Goal: Task Accomplishment & Management: Use online tool/utility

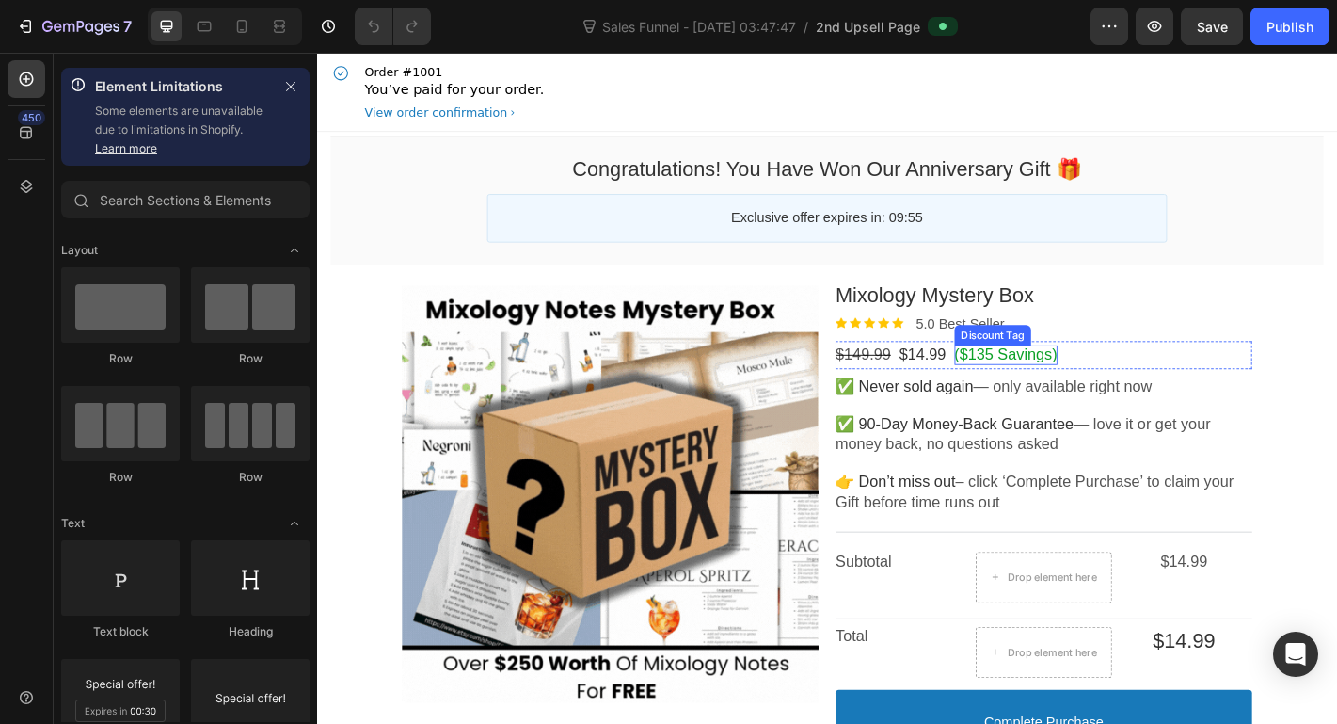
click at [1042, 390] on bdo "($135 Savings)" at bounding box center [1080, 386] width 114 height 19
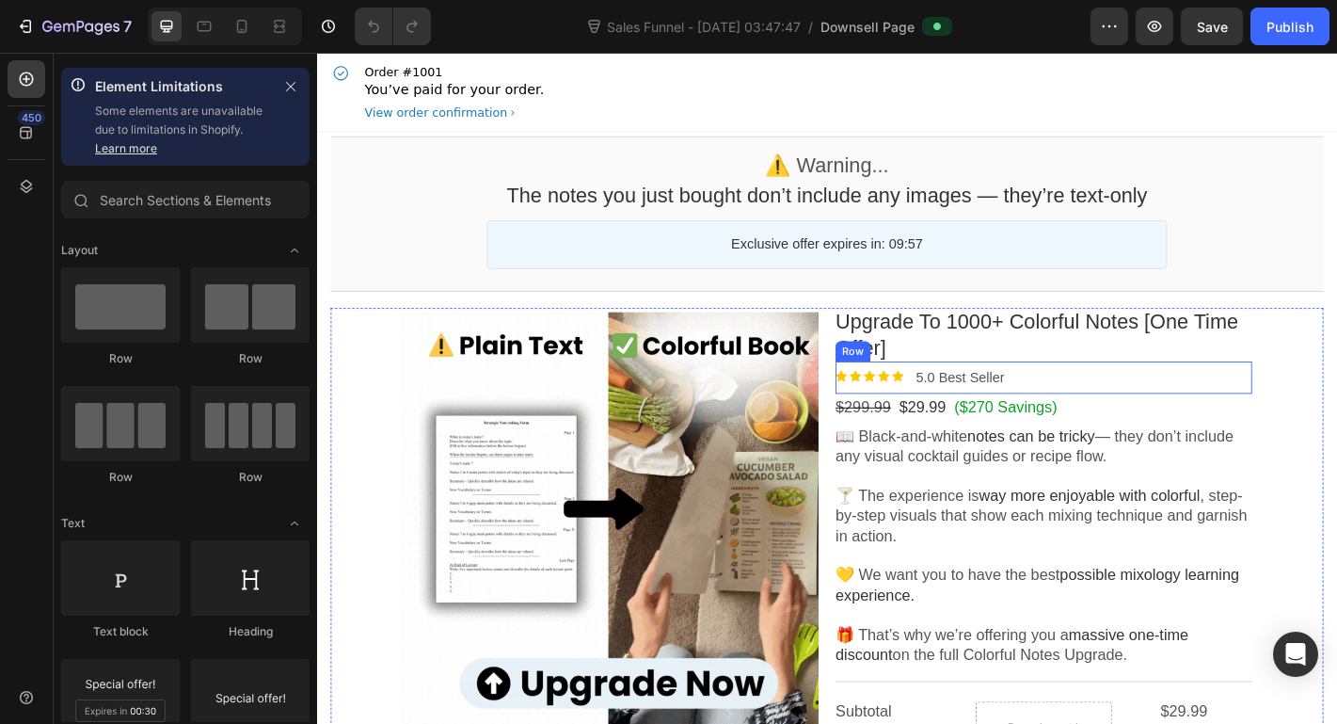
scroll to position [188, 0]
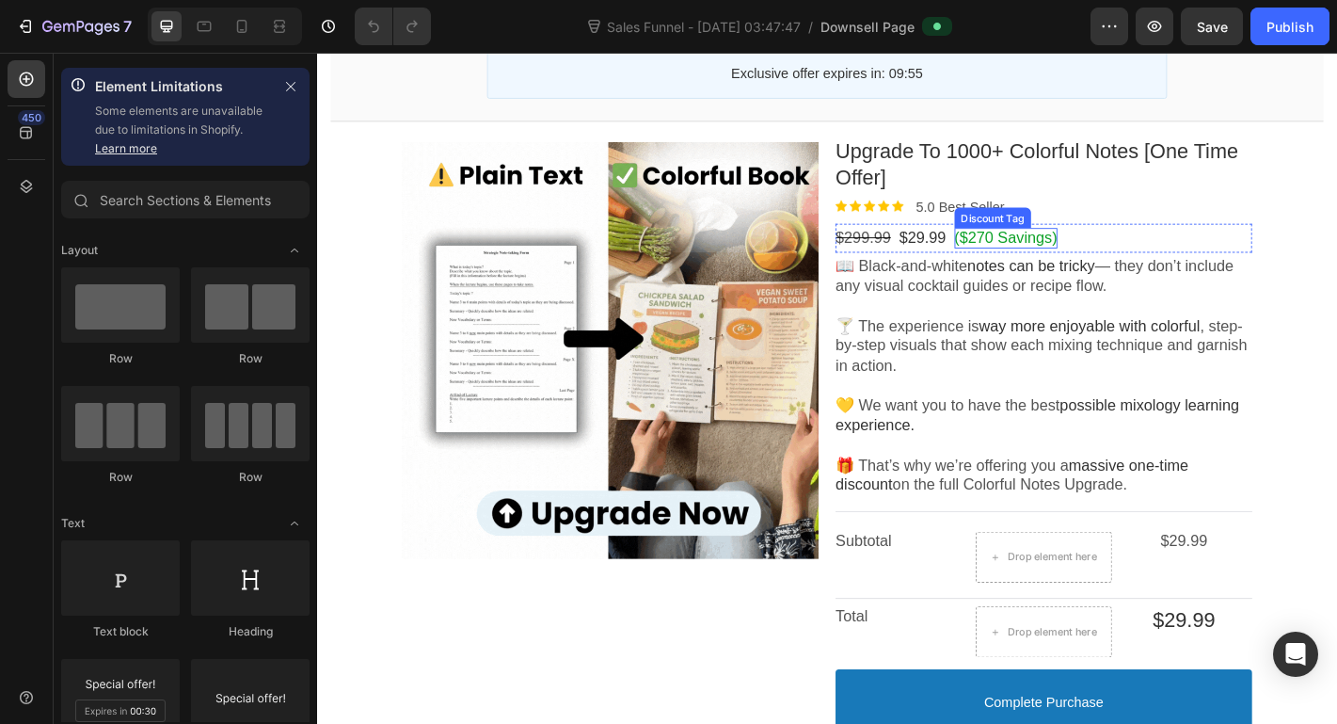
click at [1065, 259] on bdo "($270 Savings)" at bounding box center [1080, 256] width 114 height 19
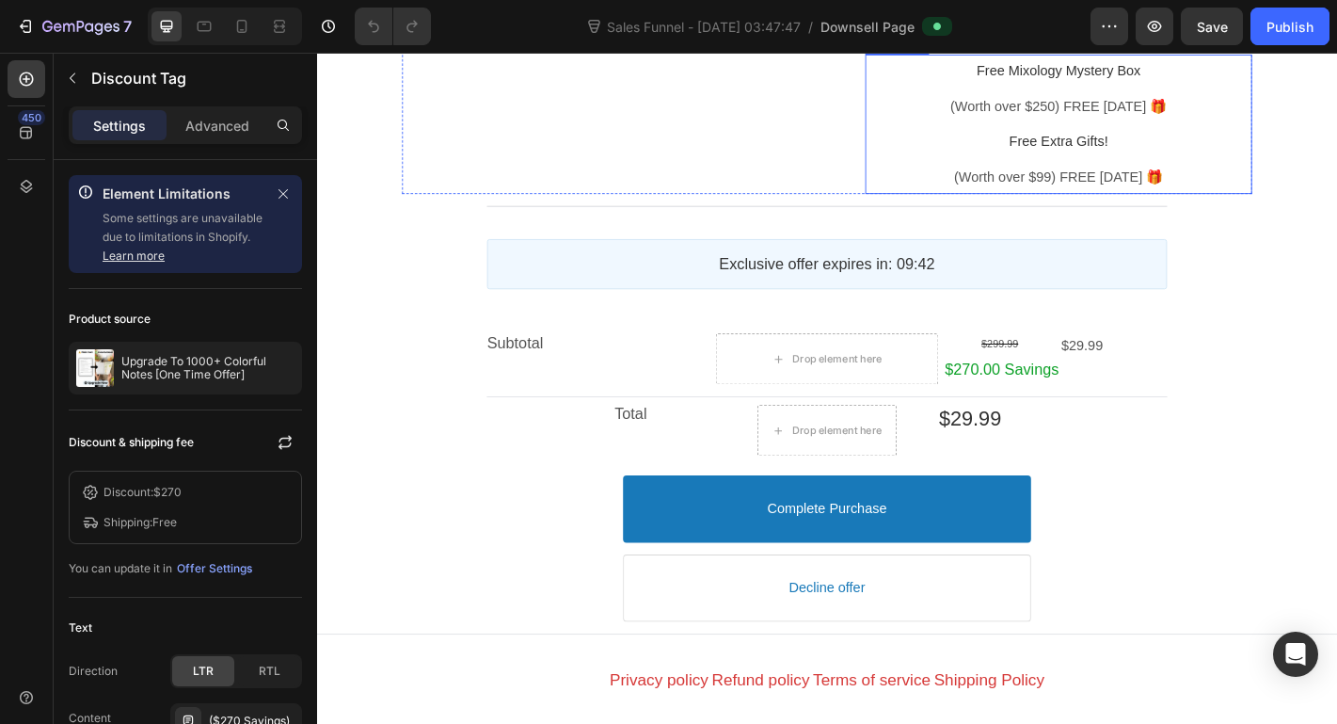
scroll to position [2070, 0]
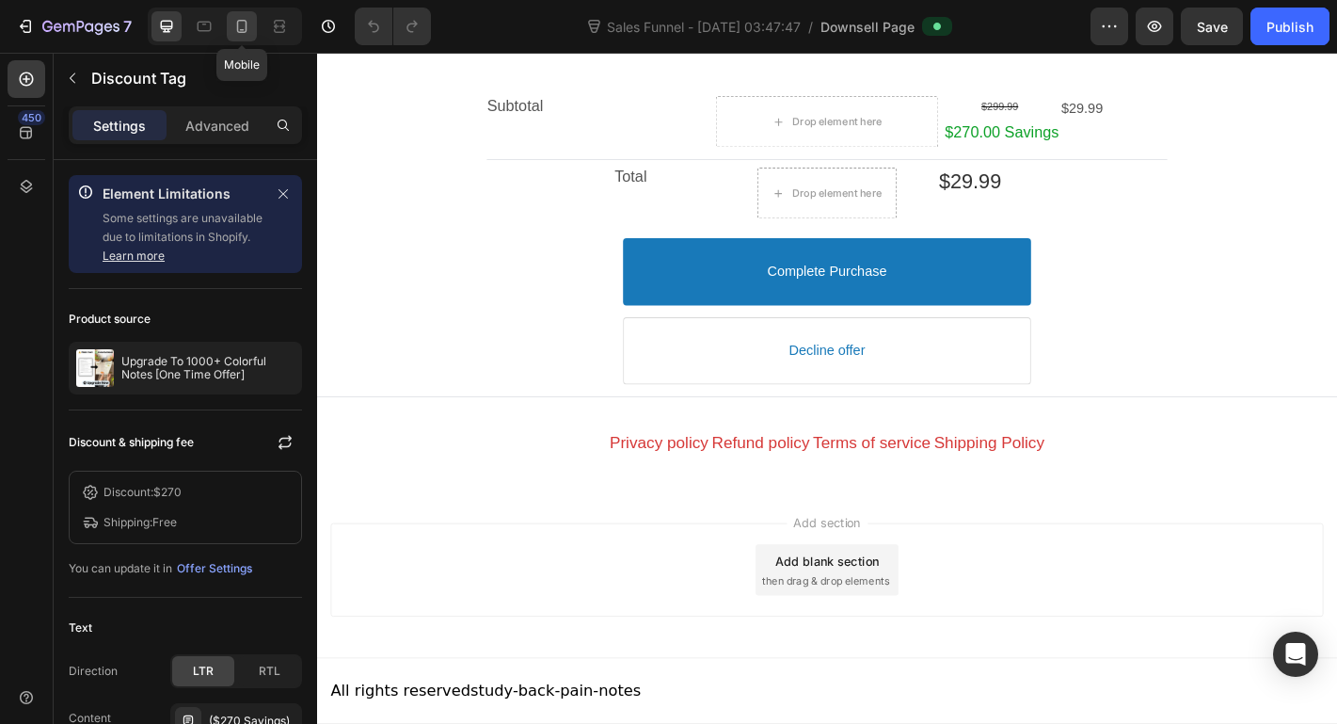
click at [237, 33] on icon at bounding box center [241, 26] width 19 height 19
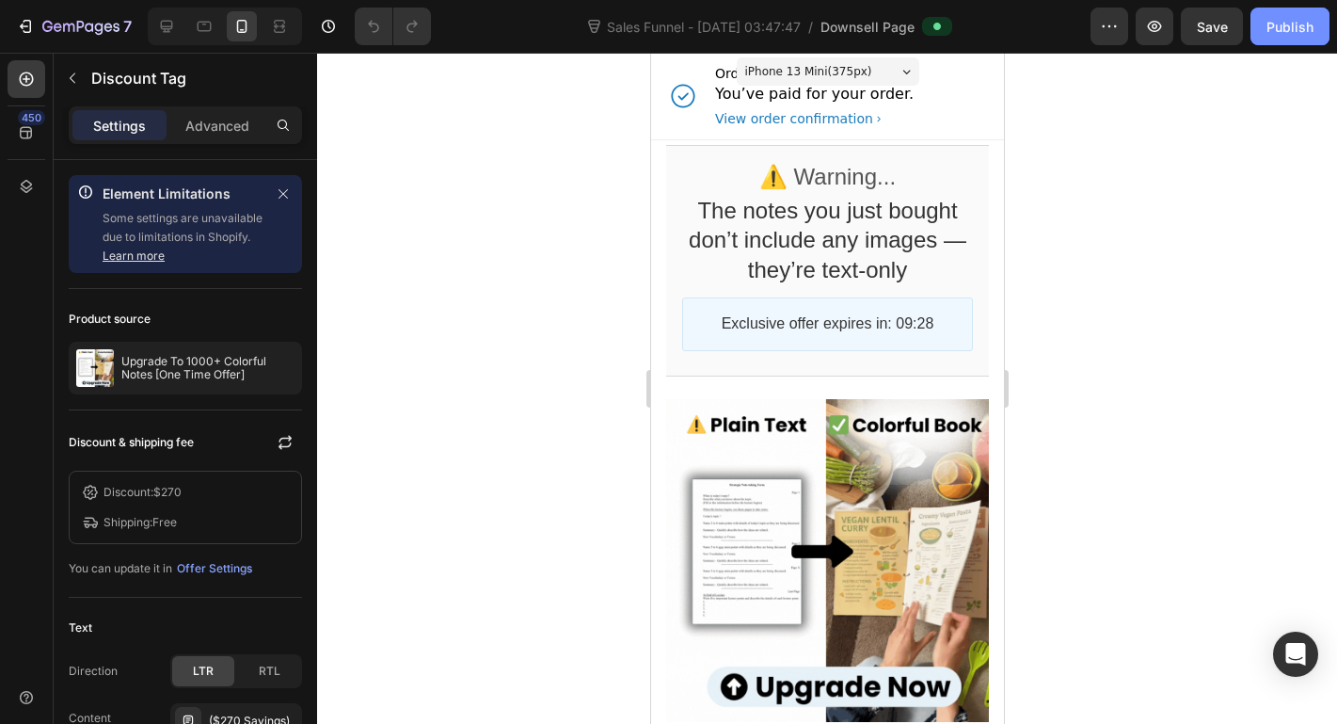
click at [1288, 40] on button "Publish" at bounding box center [1289, 27] width 79 height 38
